Goal: Find specific page/section: Find specific page/section

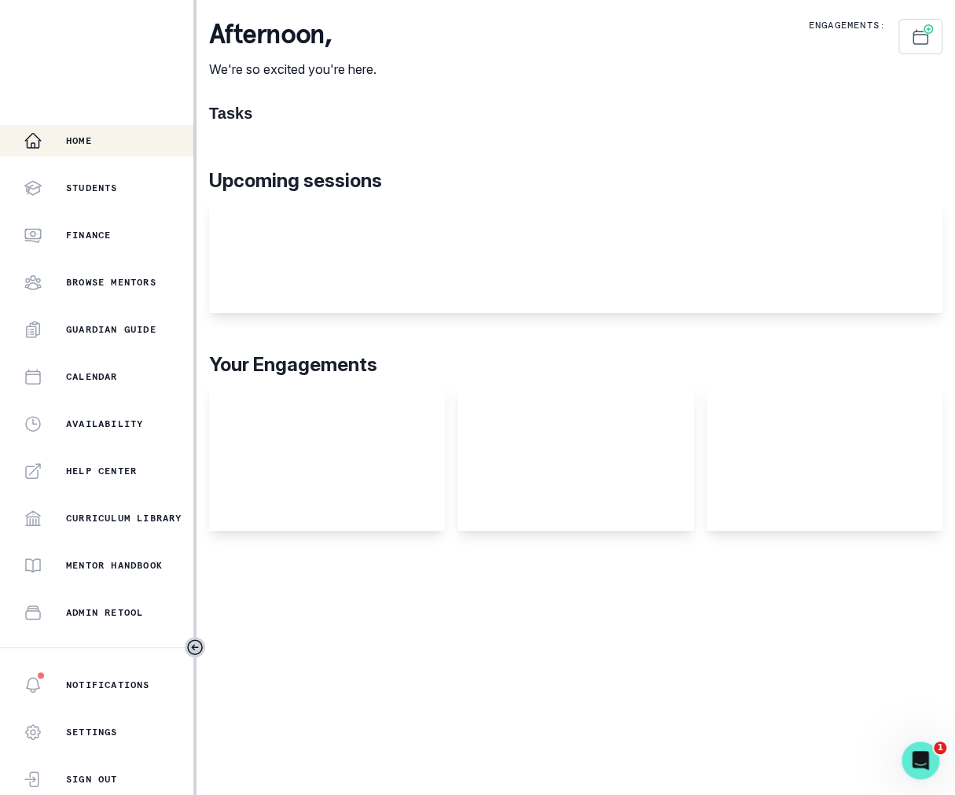
scroll to position [170, 0]
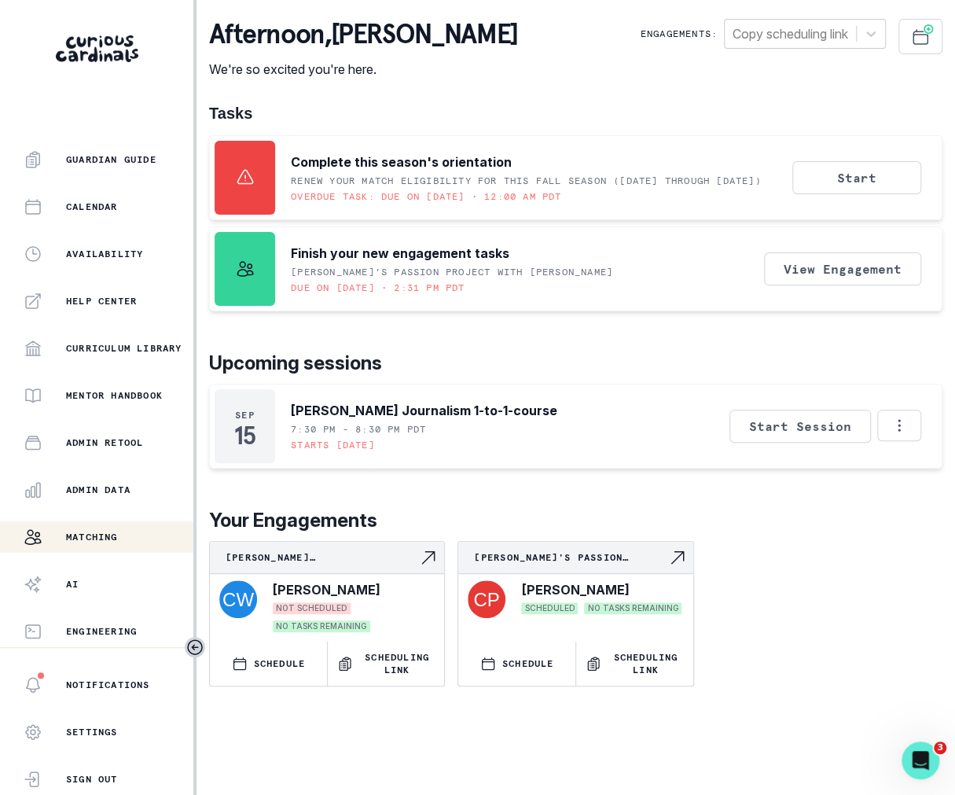
click at [116, 528] on div "Matching" at bounding box center [109, 537] width 170 height 19
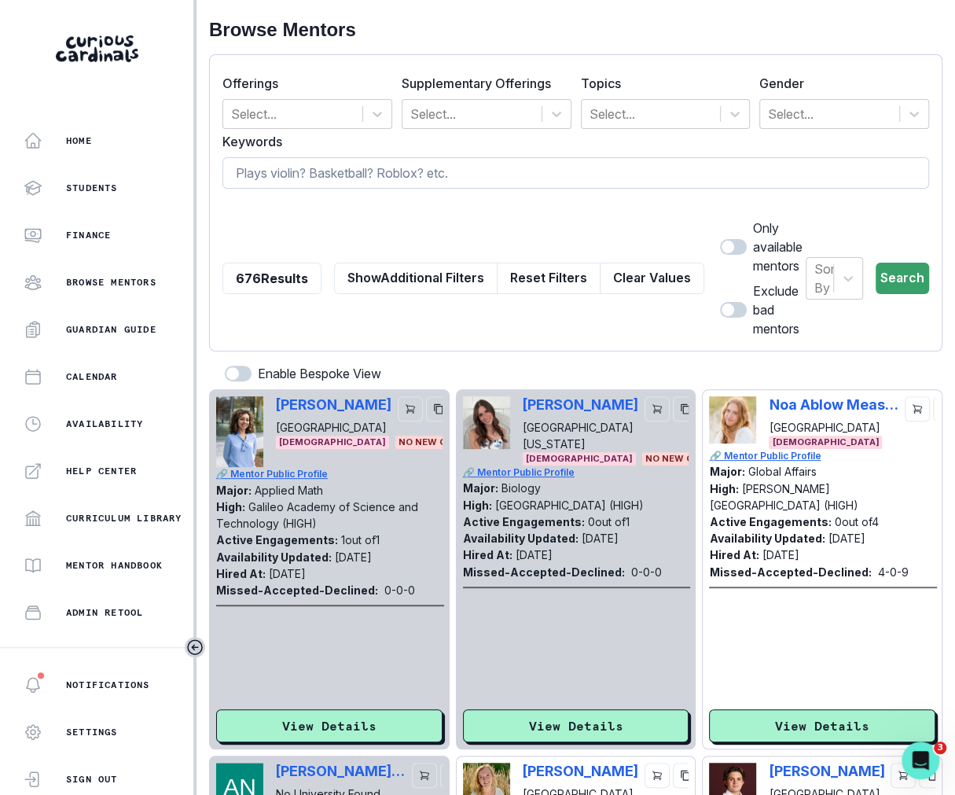
click at [297, 163] on input at bounding box center [575, 172] width 707 height 31
paste input "[PERSON_NAME]"
type input "[PERSON_NAME]"
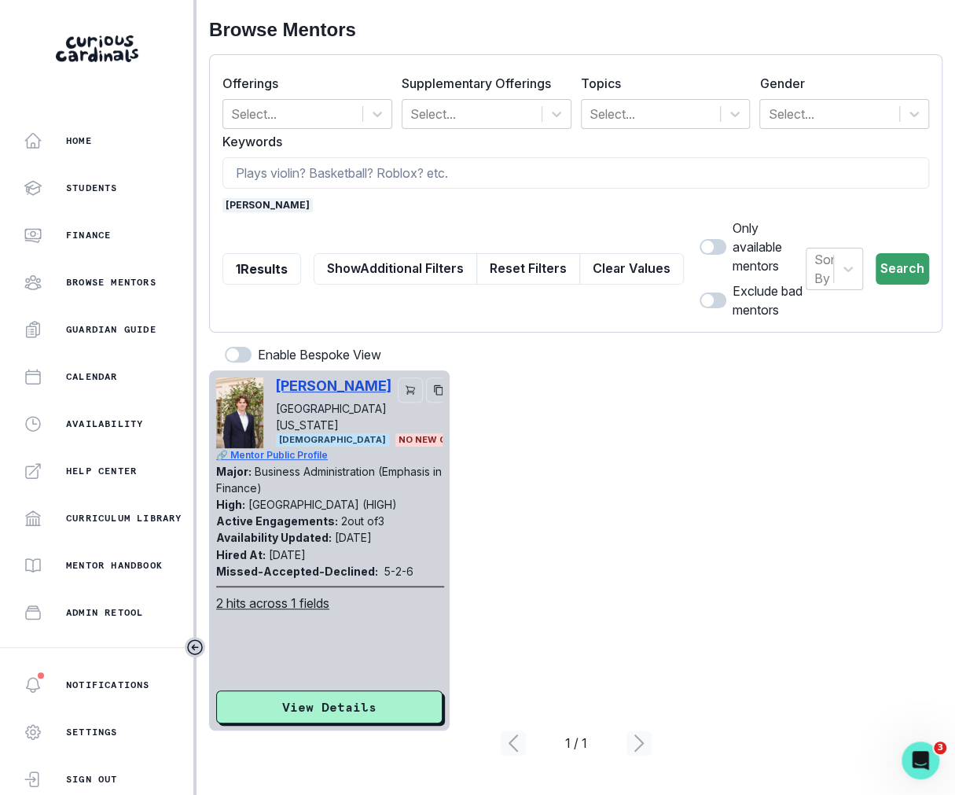
click at [322, 377] on p "[PERSON_NAME]" at bounding box center [334, 385] width 116 height 17
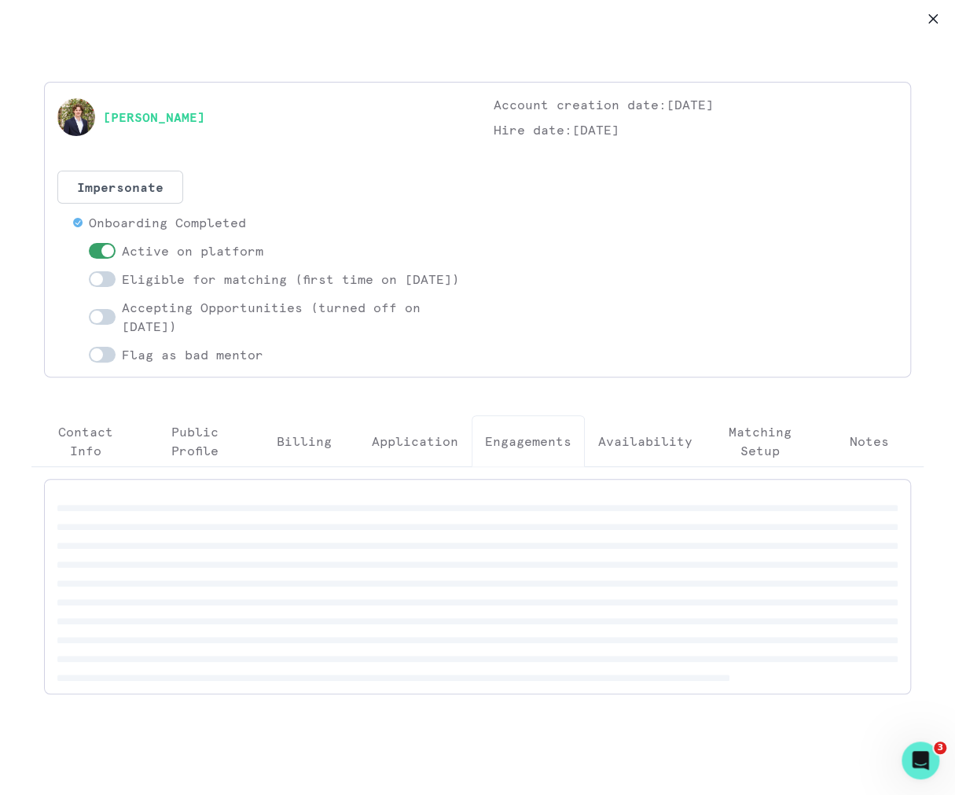
click at [520, 450] on p "Engagements" at bounding box center [528, 441] width 86 height 19
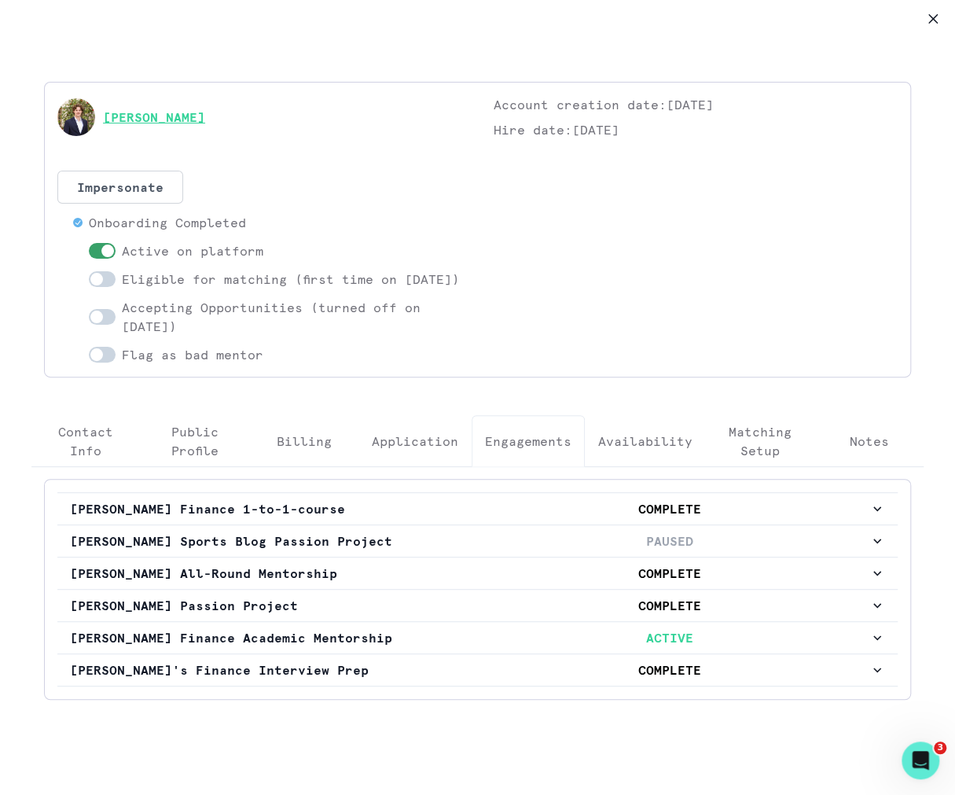
click at [167, 113] on link "[PERSON_NAME]" at bounding box center [154, 117] width 102 height 19
